Goal: Find specific page/section: Find specific page/section

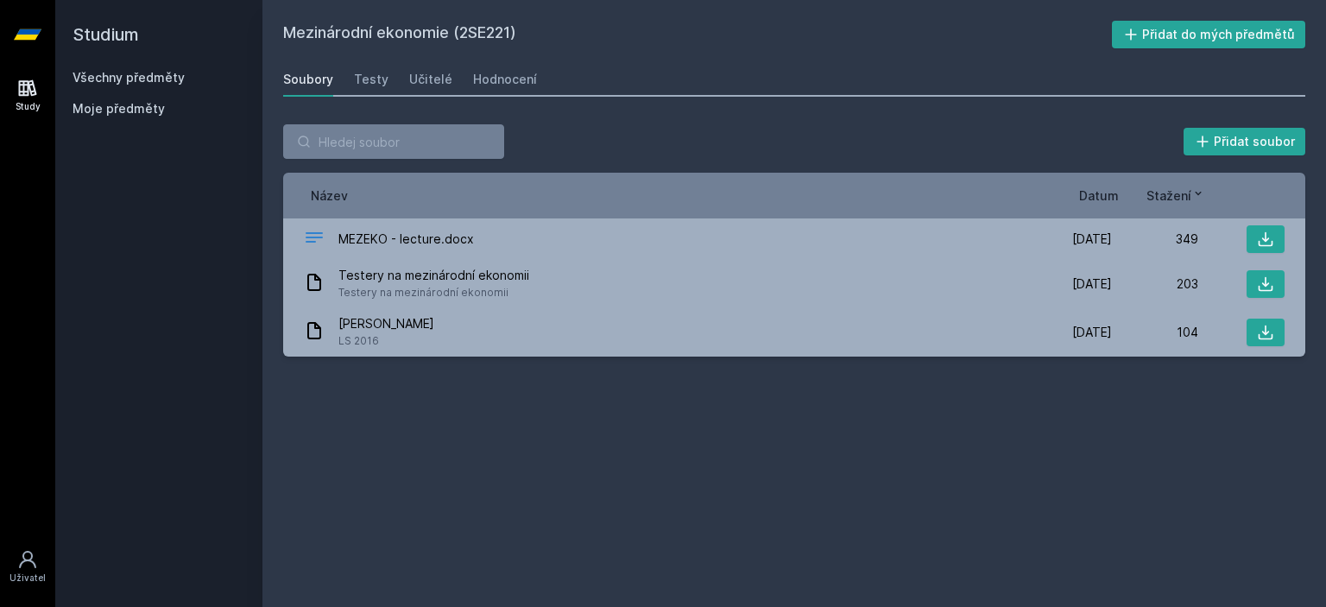
click at [136, 73] on link "Všechny předměty" at bounding box center [129, 77] width 112 height 15
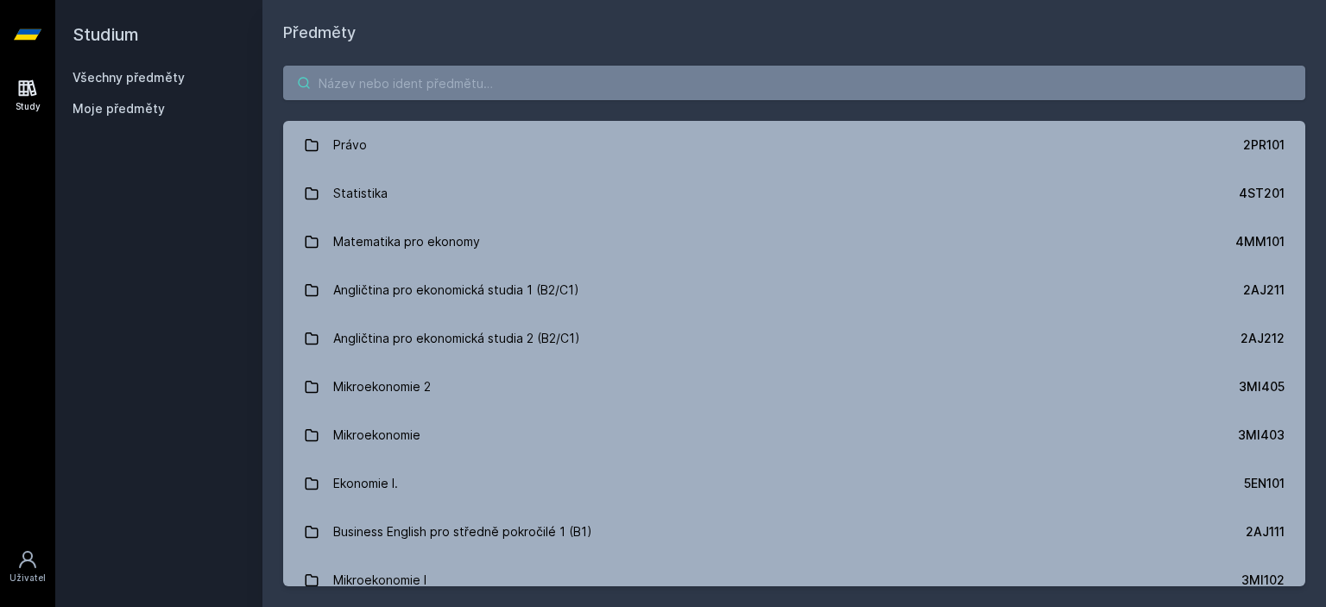
click at [390, 66] on input "search" at bounding box center [794, 83] width 1022 height 35
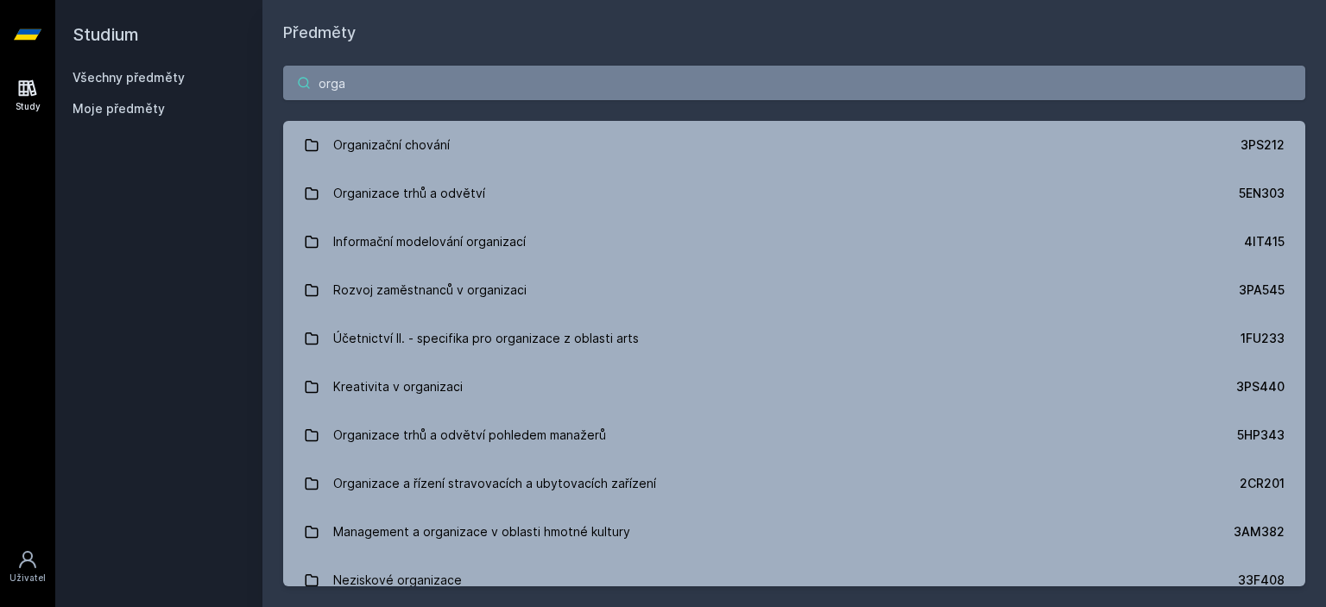
type input "orga"
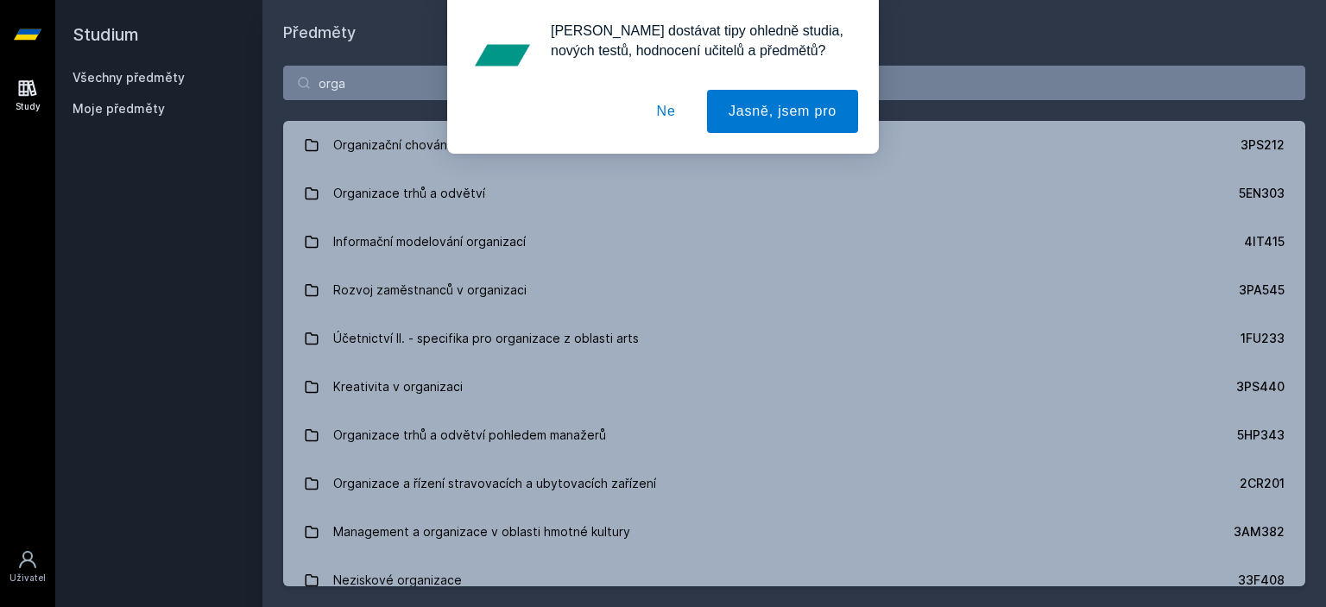
click at [663, 117] on button "Ne" at bounding box center [666, 111] width 62 height 43
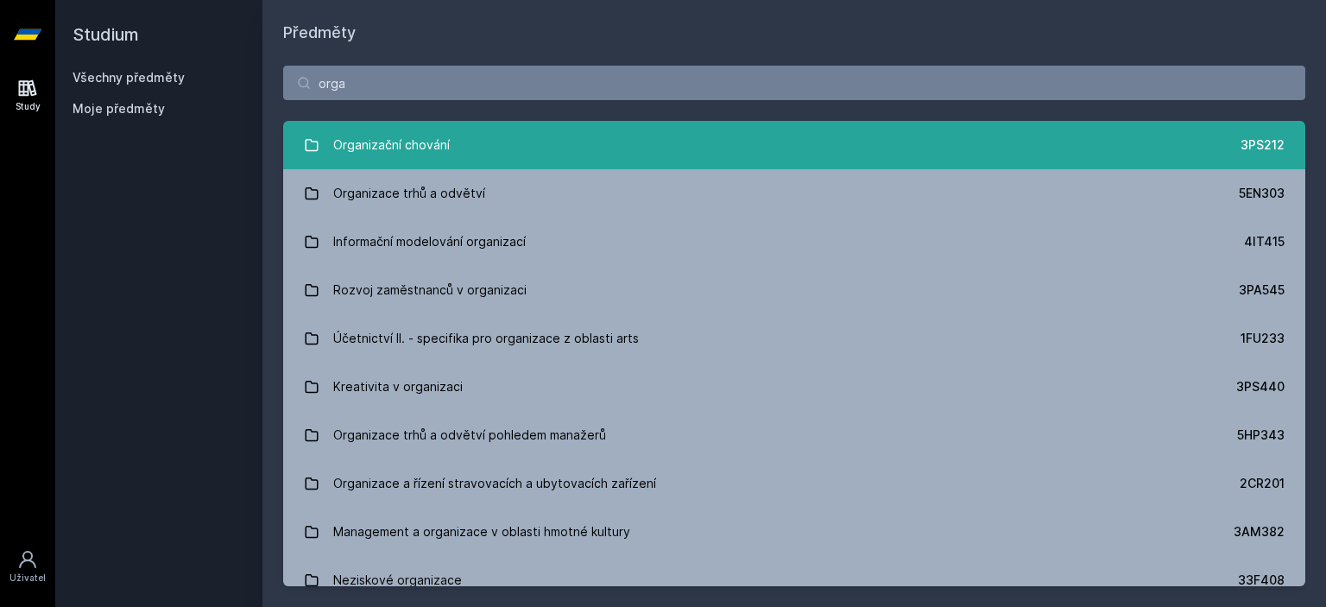
click at [663, 129] on link "Organizační chování 3PS212" at bounding box center [794, 145] width 1022 height 48
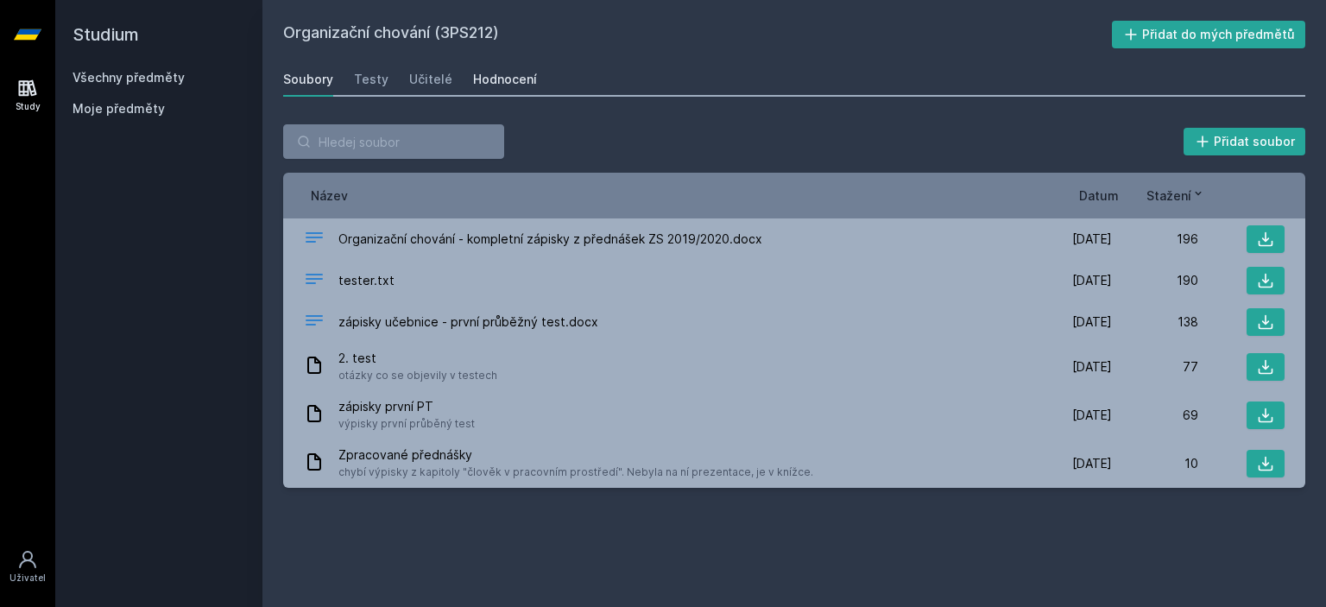
click at [528, 79] on div "Hodnocení" at bounding box center [505, 79] width 64 height 17
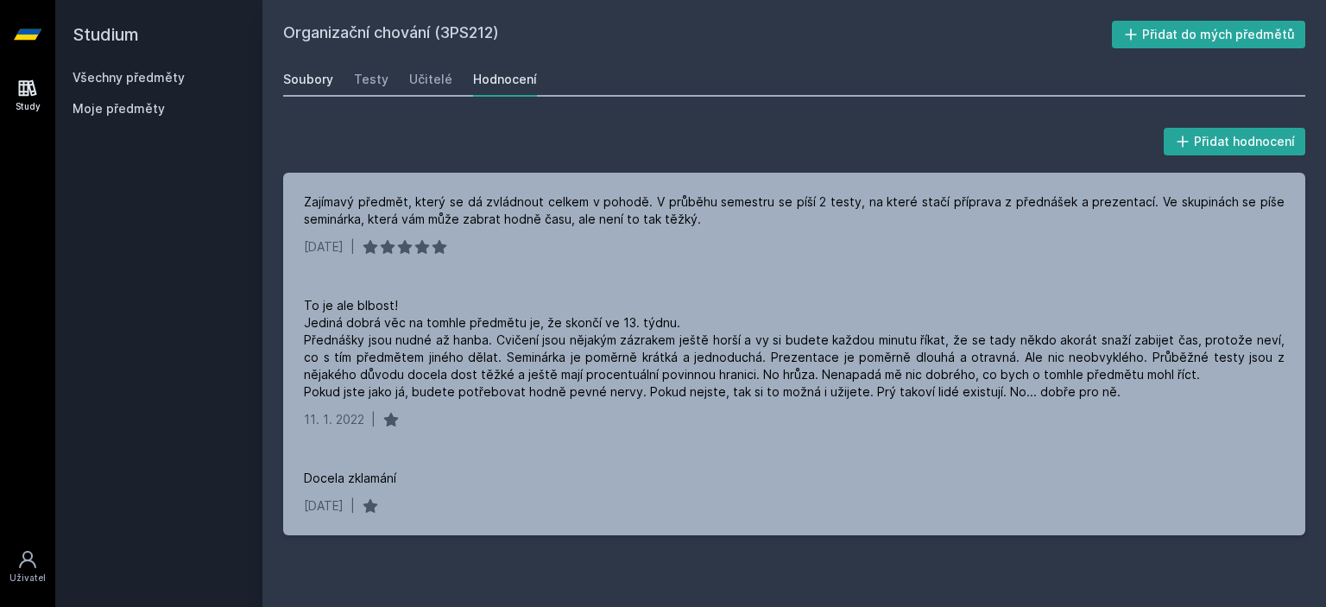
click at [312, 62] on link "Soubory" at bounding box center [308, 79] width 50 height 35
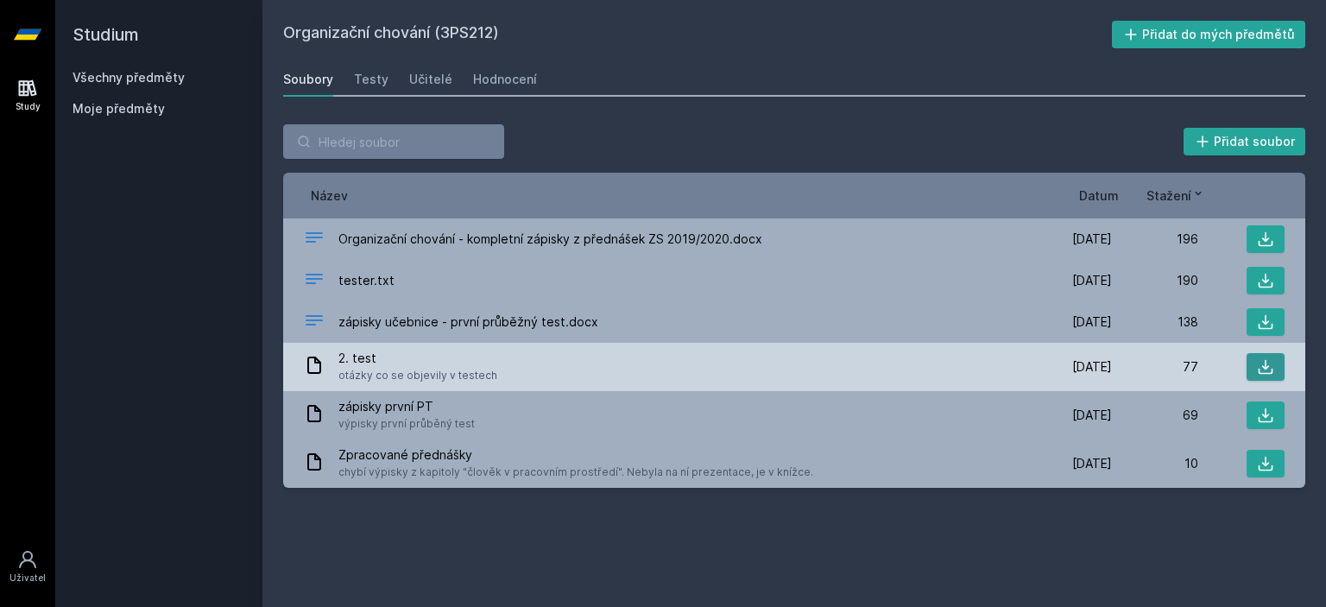
click at [1252, 364] on button at bounding box center [1265, 367] width 38 height 28
